Goal: Task Accomplishment & Management: Use online tool/utility

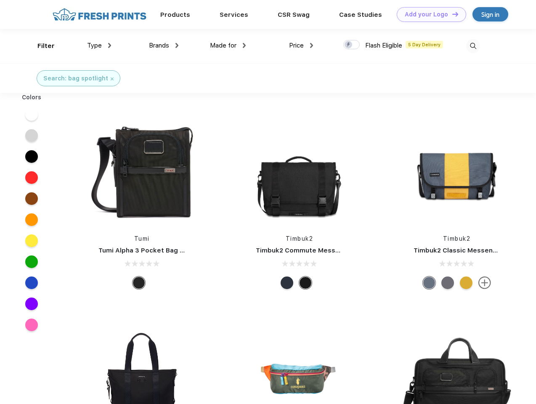
click at [429, 14] on link "Add your Logo Design Tool" at bounding box center [431, 14] width 69 height 15
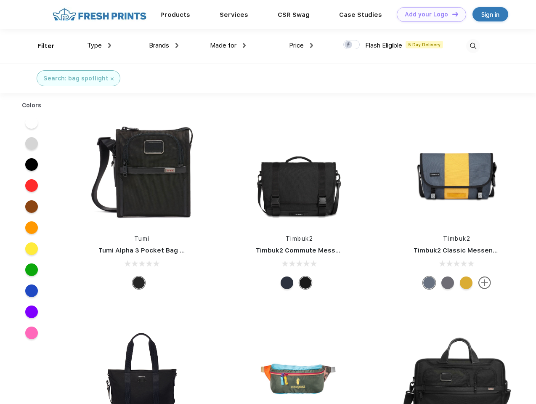
click at [0, 0] on div "Design Tool" at bounding box center [0, 0] width 0 height 0
click at [452, 14] on link "Add your Logo Design Tool" at bounding box center [431, 14] width 69 height 15
click at [40, 46] on div "Filter" at bounding box center [45, 46] width 17 height 10
click at [99, 45] on span "Type" at bounding box center [94, 46] width 15 height 8
click at [164, 45] on span "Brands" at bounding box center [159, 46] width 20 height 8
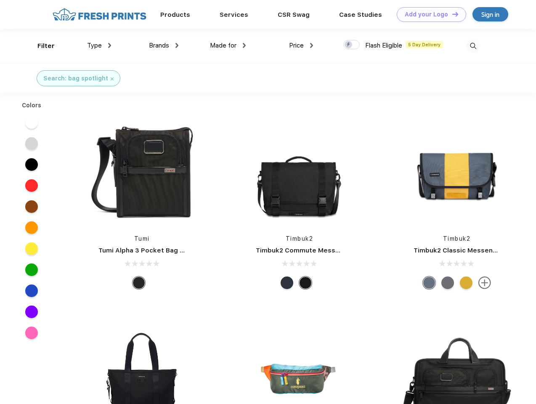
click at [228, 45] on span "Made for" at bounding box center [223, 46] width 27 height 8
click at [301, 45] on span "Price" at bounding box center [296, 46] width 15 height 8
click at [352, 45] on div at bounding box center [352, 44] width 16 height 9
click at [349, 45] on input "checkbox" at bounding box center [346, 42] width 5 height 5
click at [473, 46] on img at bounding box center [474, 46] width 14 height 14
